Goal: Obtain resource: Download file/media

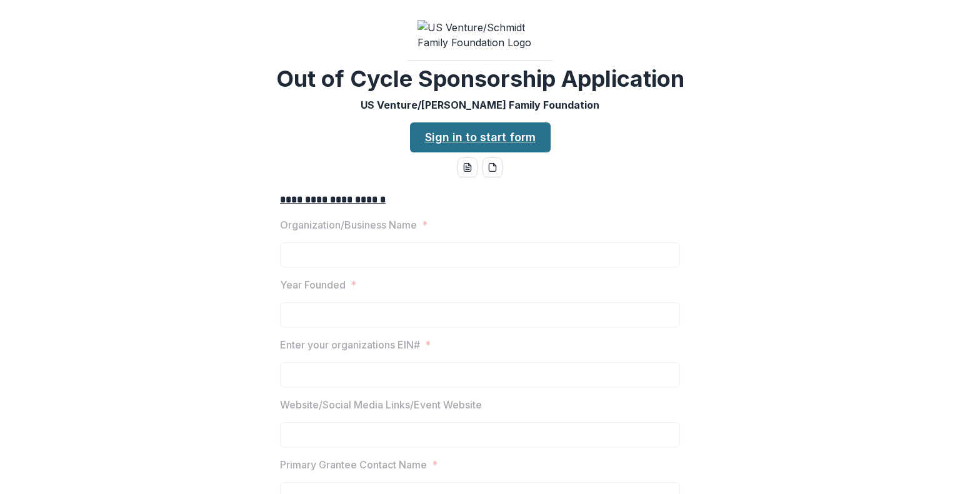
click at [451, 149] on link "Sign in to start form" at bounding box center [480, 137] width 141 height 30
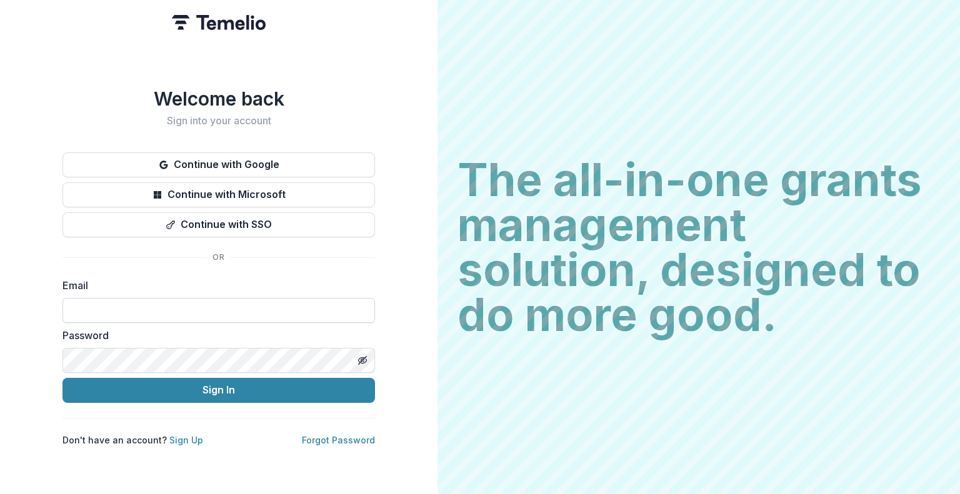
click at [142, 304] on input at bounding box center [218, 310] width 312 height 25
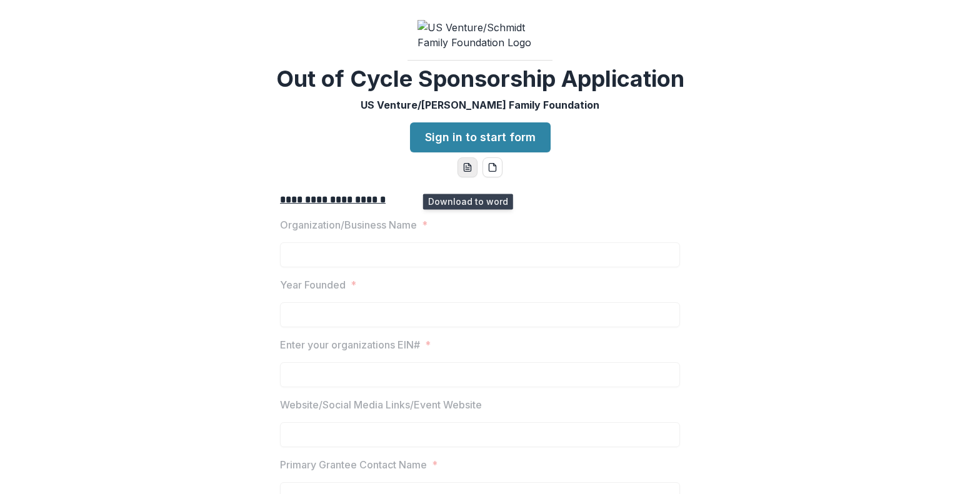
click at [462, 172] on icon "word-download" at bounding box center [467, 167] width 10 height 10
